Goal: Navigation & Orientation: Find specific page/section

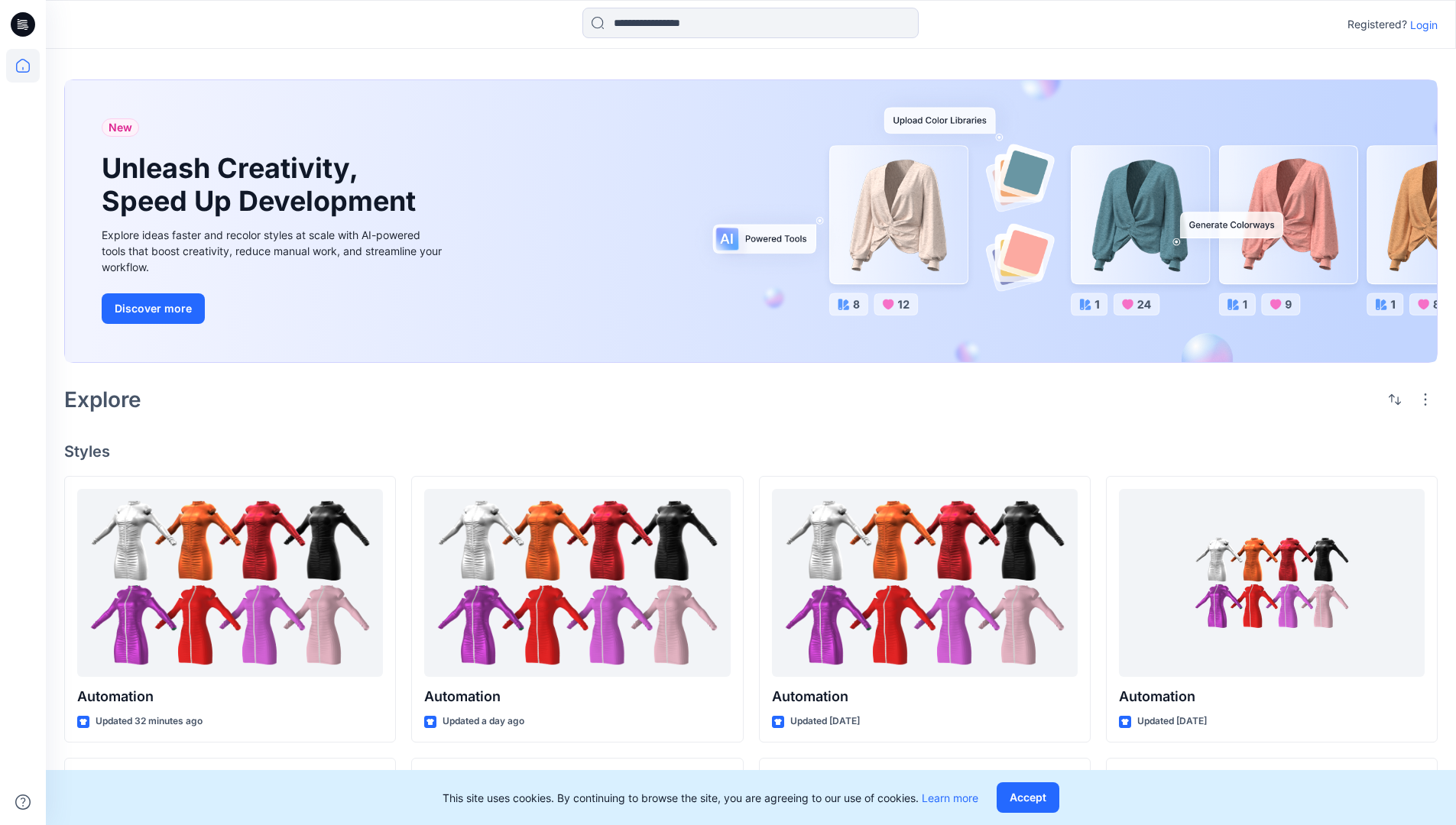
click at [1420, 24] on p "Login" at bounding box center [1423, 25] width 27 height 16
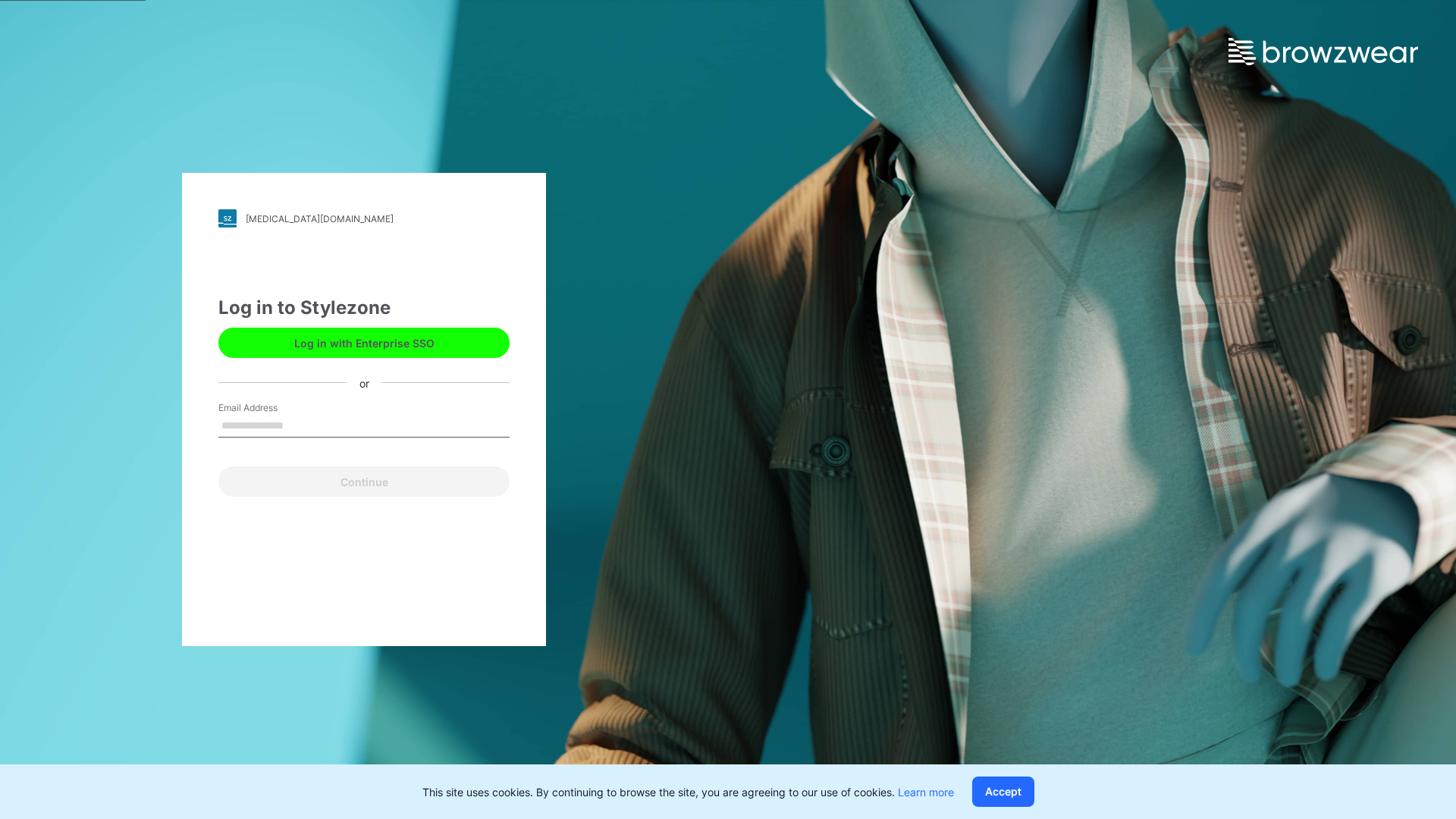
click at [299, 425] on input "Email Address" at bounding box center [364, 426] width 291 height 22
type input "**********"
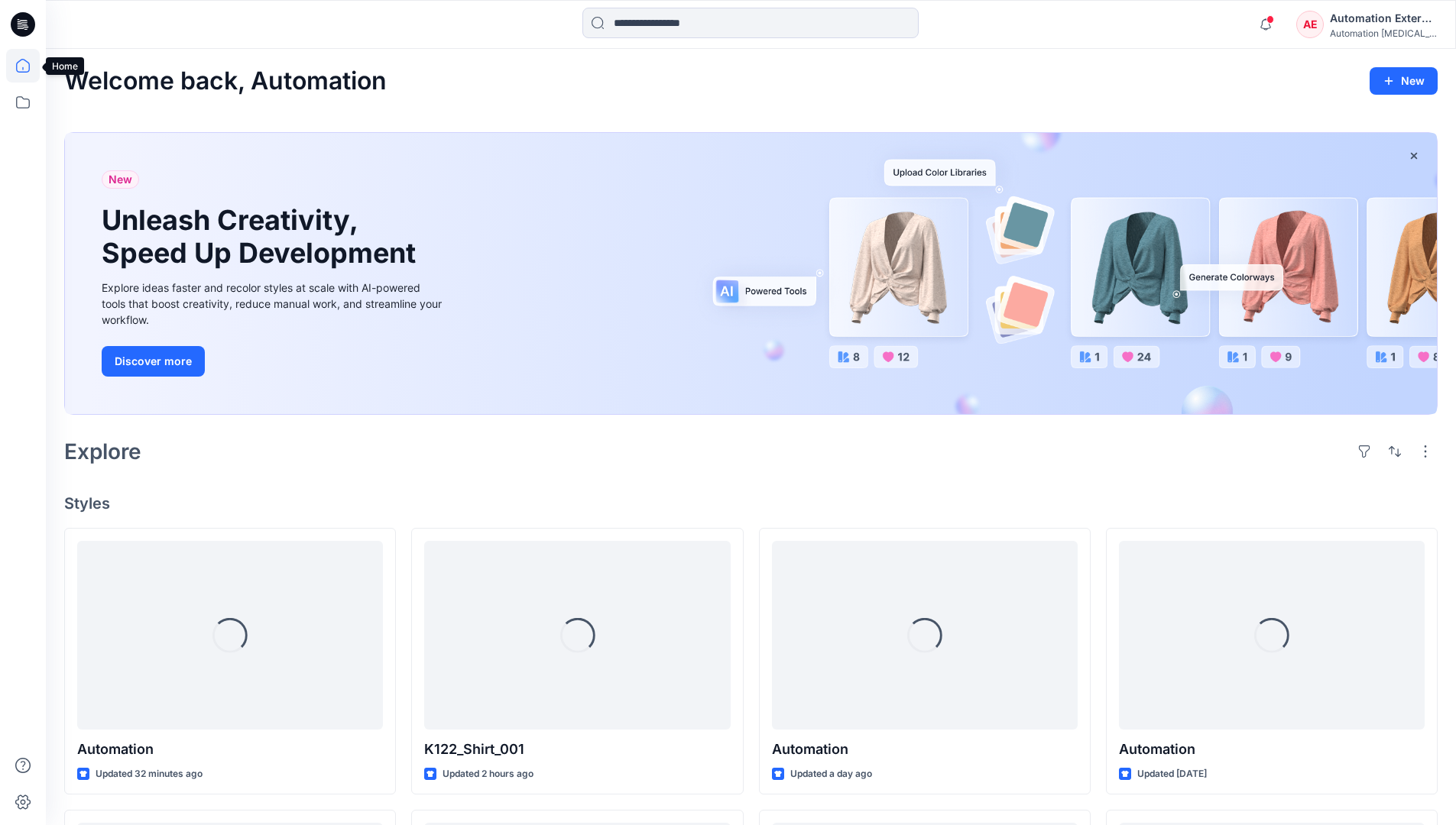
click at [29, 66] on icon at bounding box center [23, 65] width 14 height 14
click at [27, 104] on icon at bounding box center [23, 102] width 34 height 34
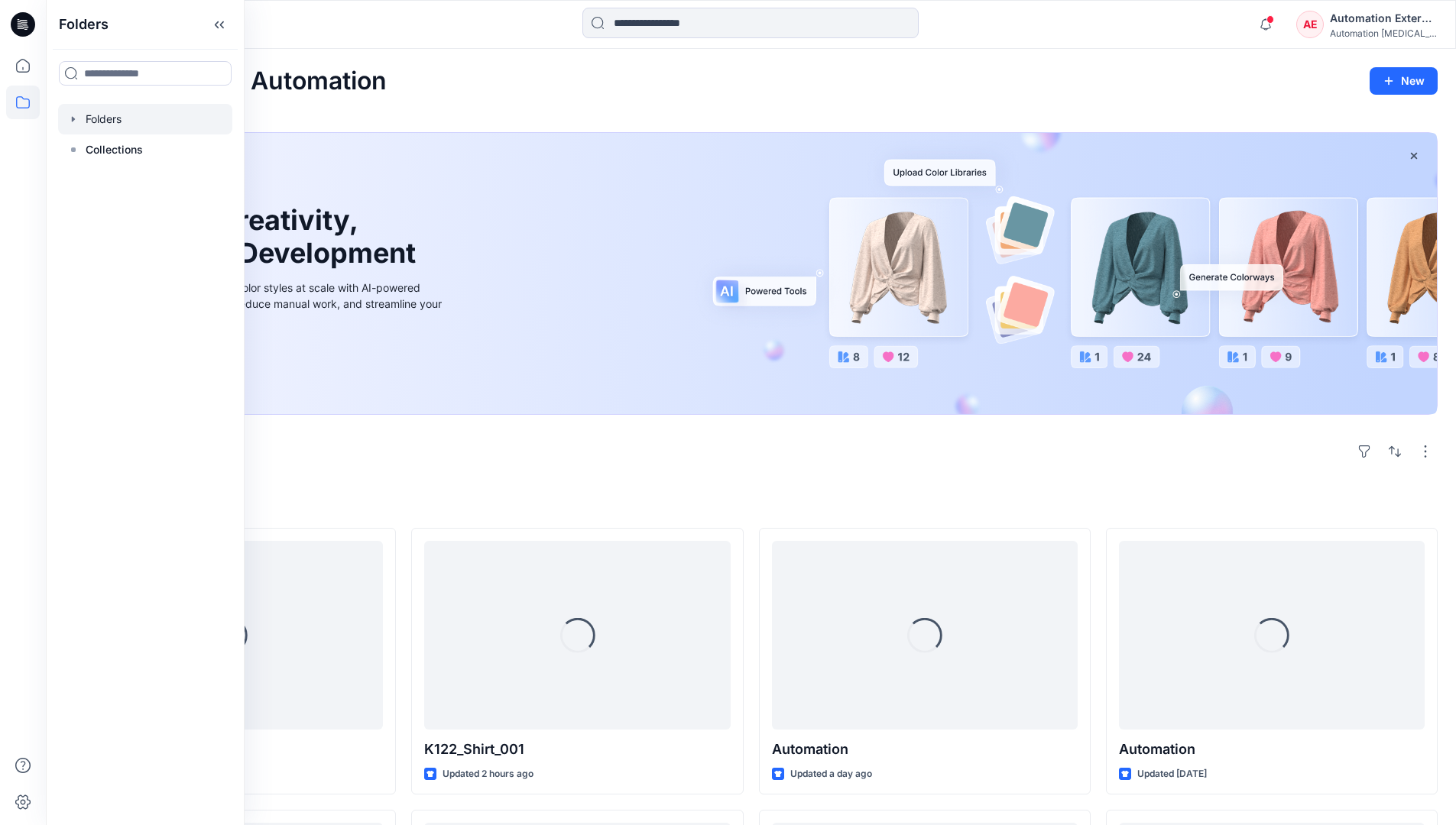
click at [139, 120] on div at bounding box center [145, 120] width 174 height 31
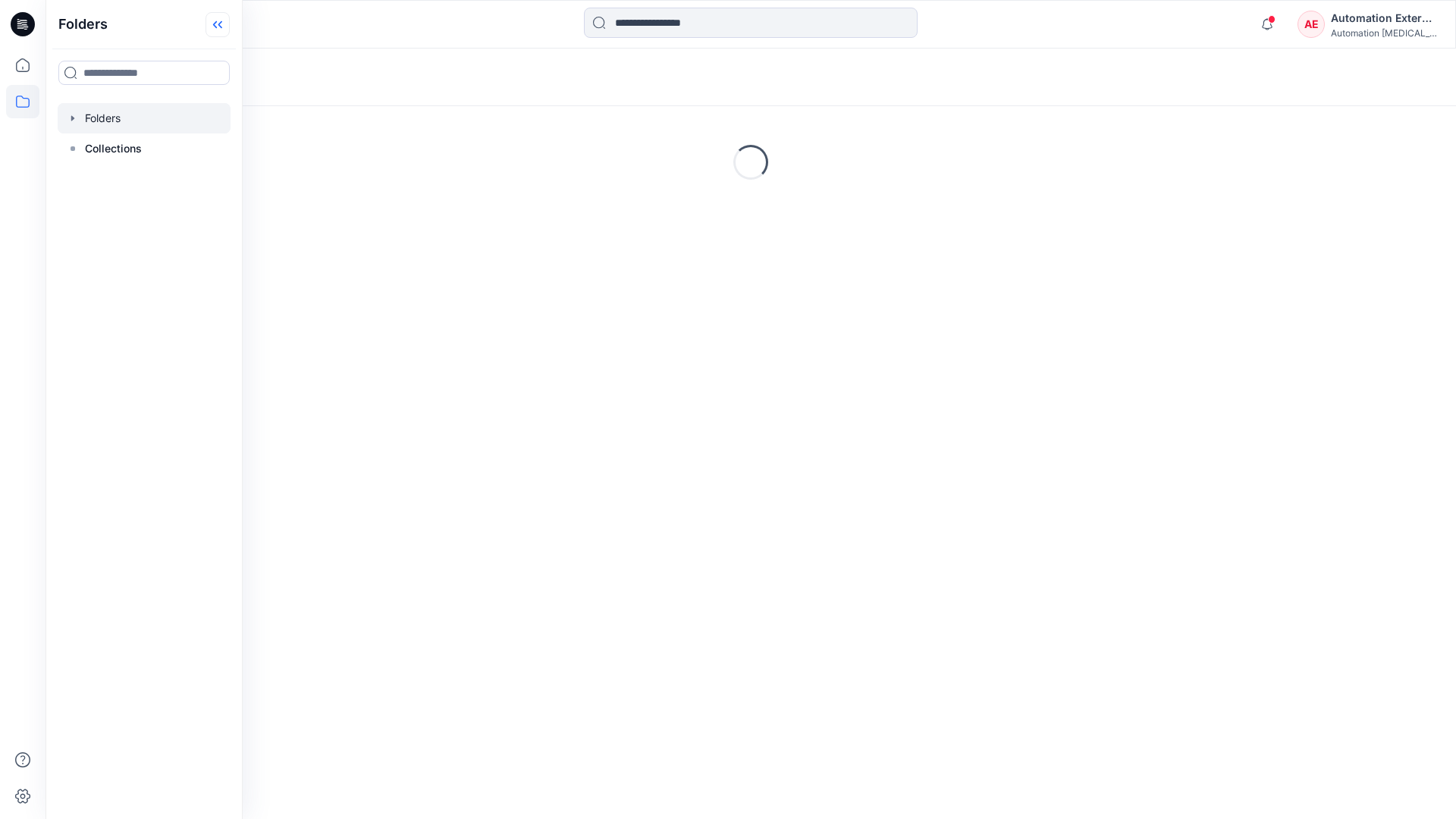
click at [218, 29] on icon at bounding box center [218, 25] width 24 height 25
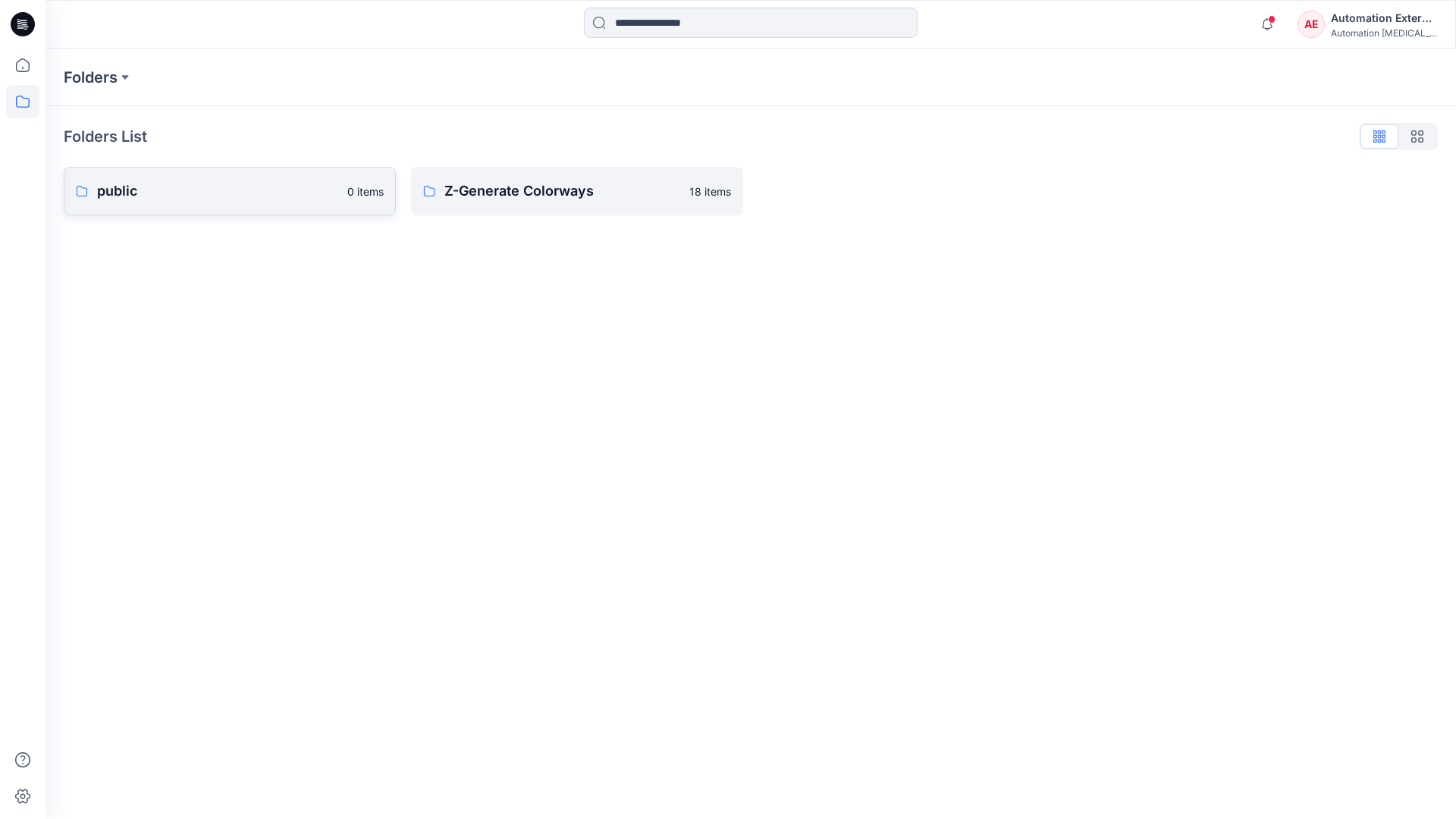
click at [167, 191] on p "public" at bounding box center [218, 191] width 241 height 22
